Goal: Information Seeking & Learning: Learn about a topic

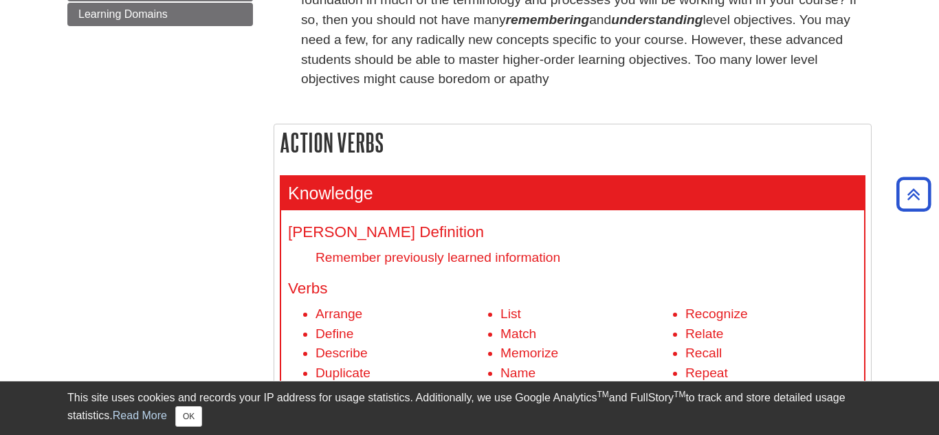
scroll to position [366, 0]
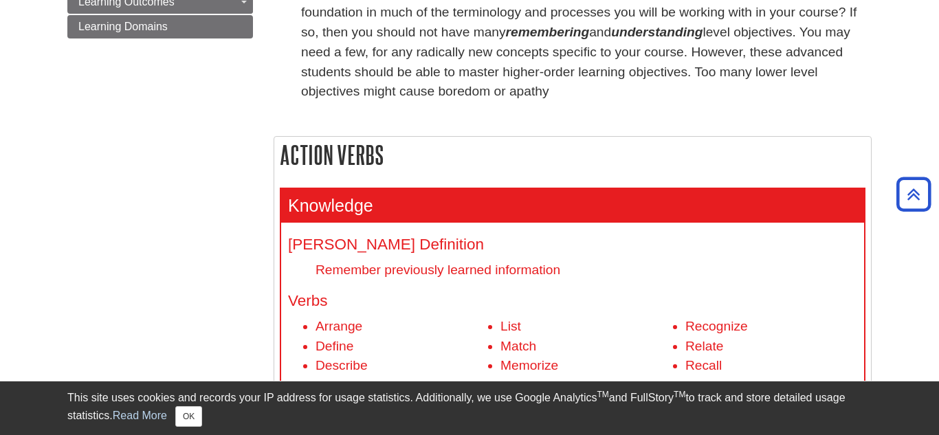
click at [419, 162] on h2 "Action Verbs" at bounding box center [572, 155] width 597 height 36
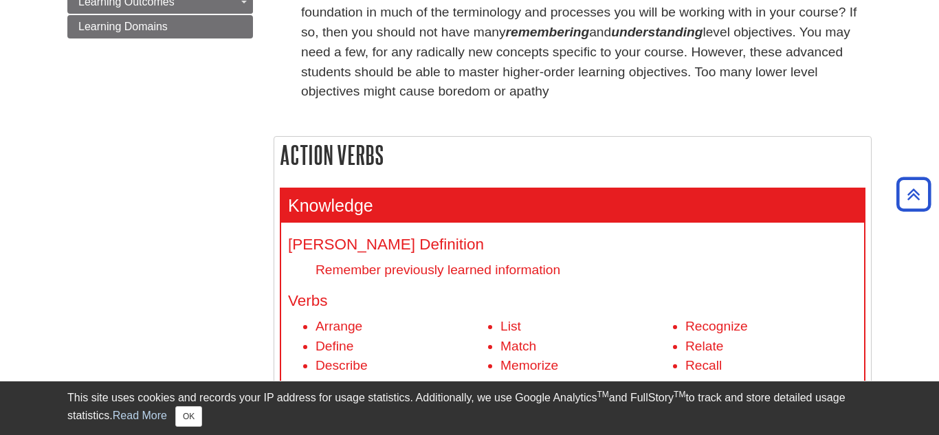
click at [419, 162] on h2 "Action Verbs" at bounding box center [572, 155] width 597 height 36
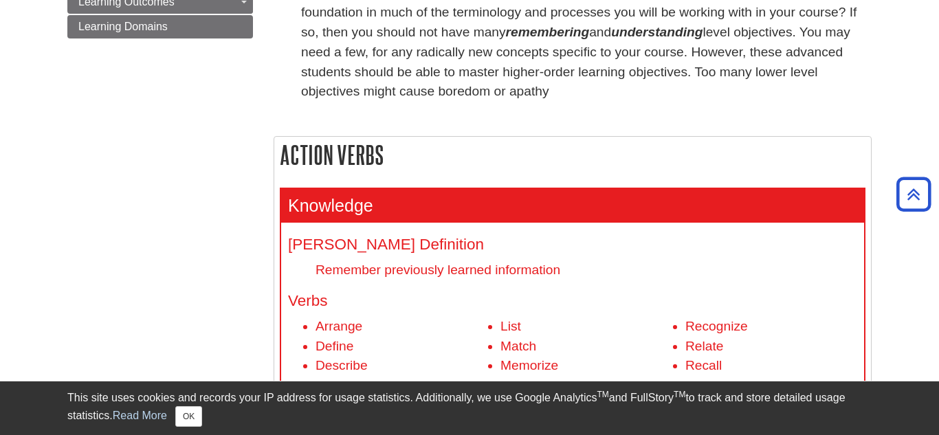
click at [419, 162] on h2 "Action Verbs" at bounding box center [572, 155] width 597 height 36
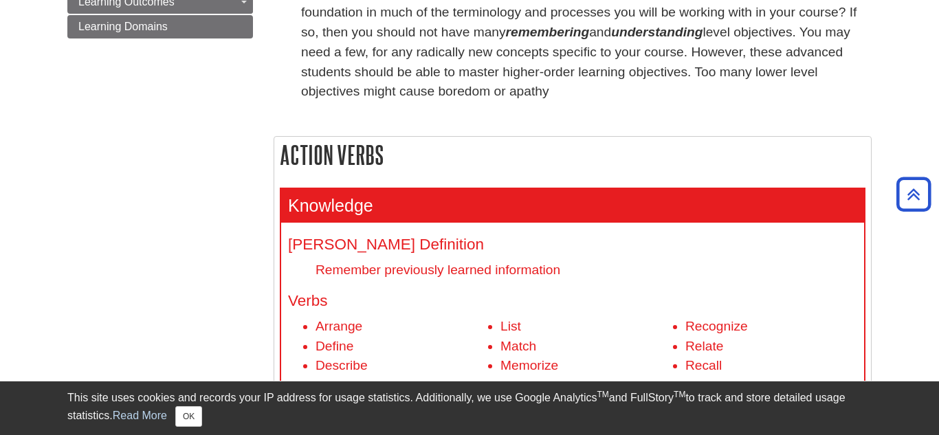
click at [419, 162] on h2 "Action Verbs" at bounding box center [572, 155] width 597 height 36
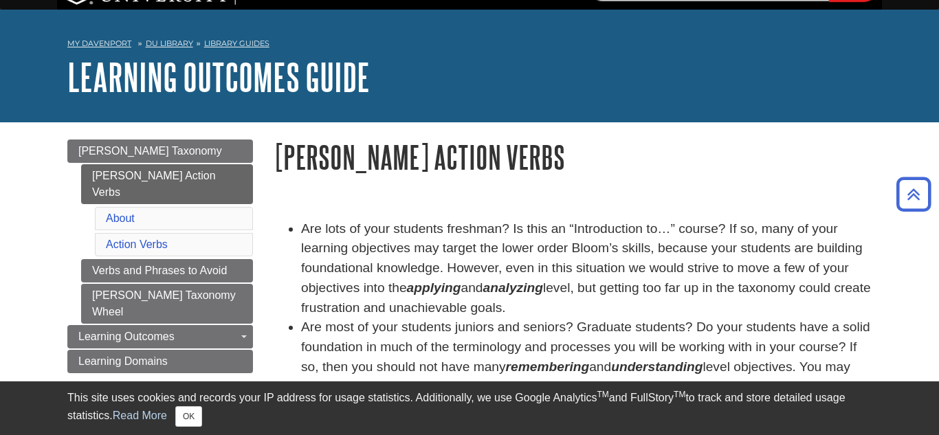
scroll to position [0, 0]
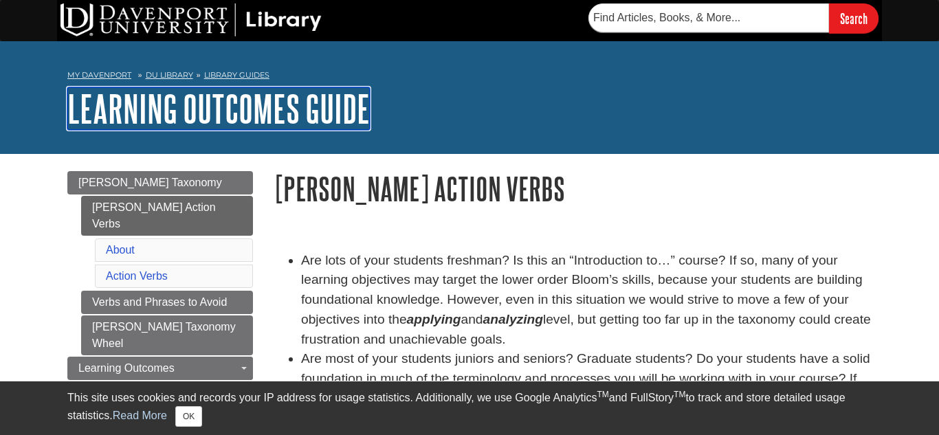
click at [148, 128] on link "Learning Outcomes Guide" at bounding box center [218, 108] width 302 height 43
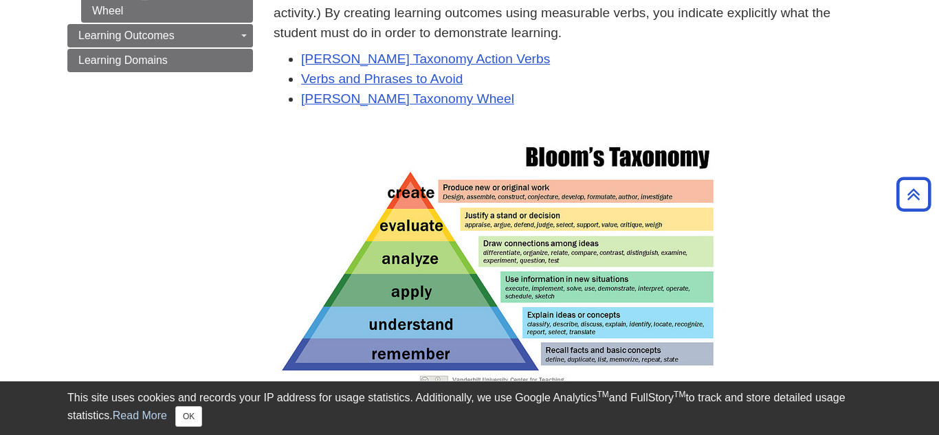
scroll to position [309, 0]
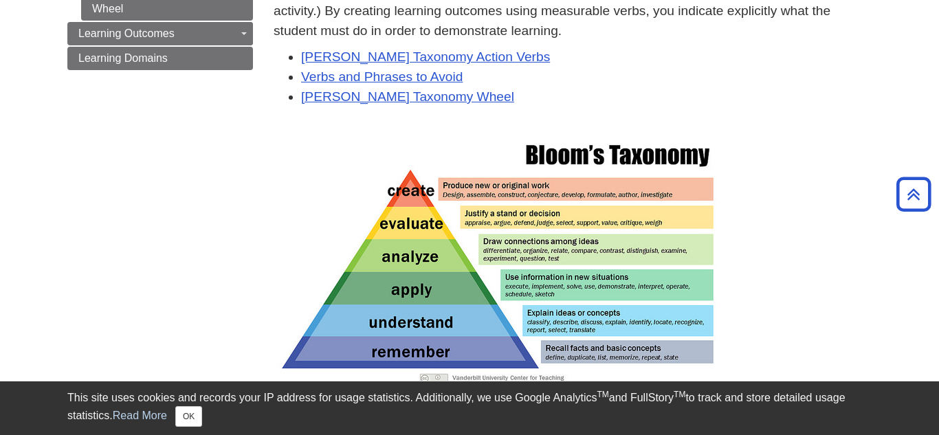
click at [435, 135] on p at bounding box center [573, 261] width 598 height 254
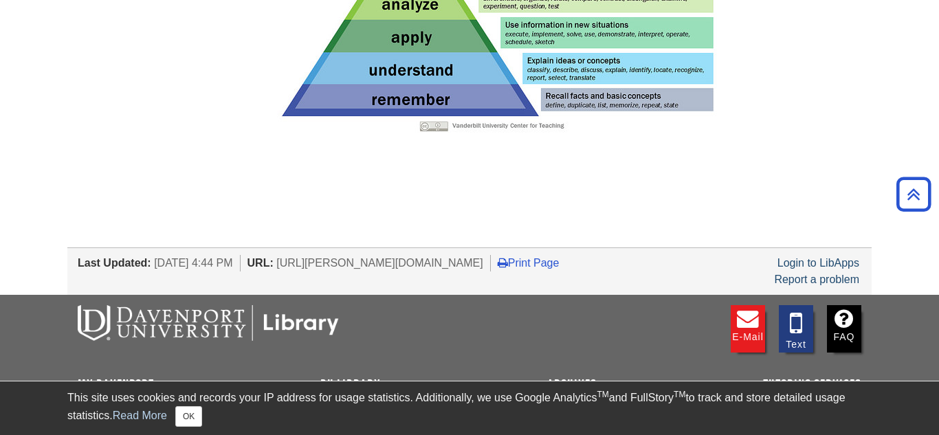
scroll to position [586, 0]
